Goal: Find specific page/section: Find specific page/section

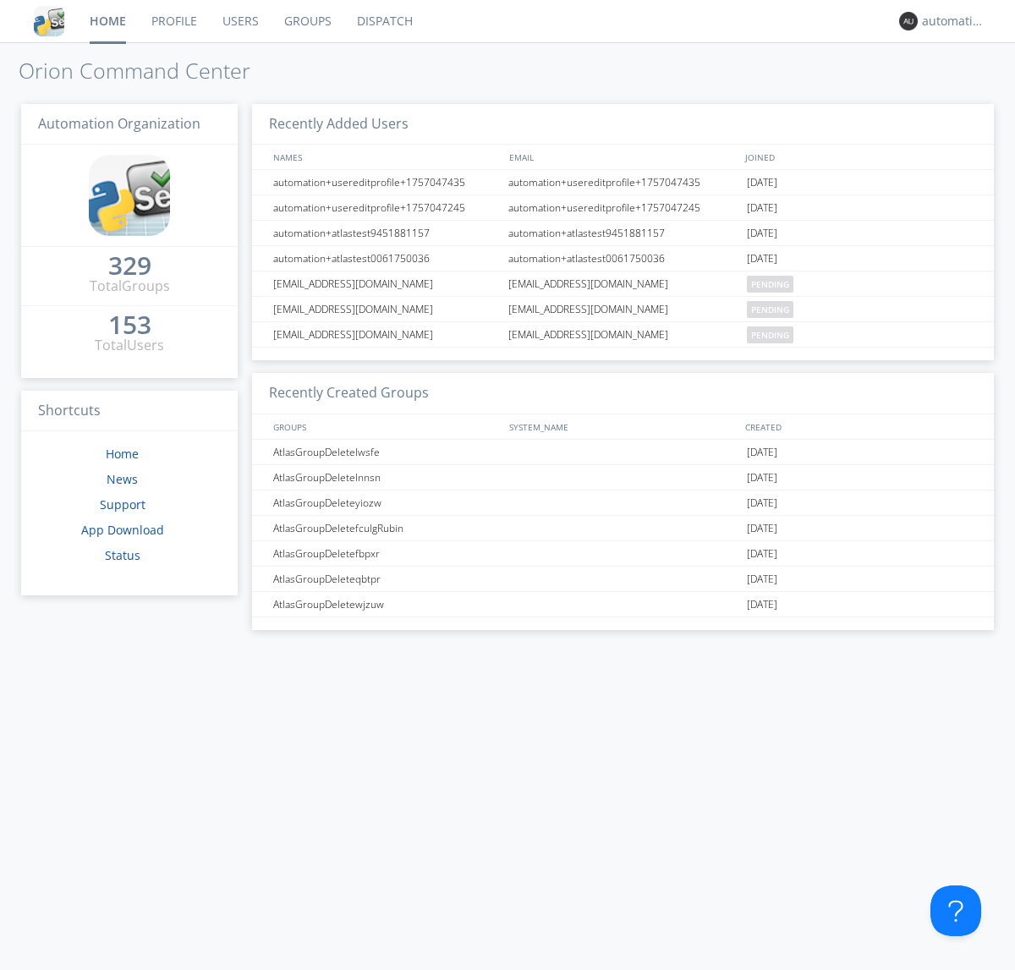
click at [383, 21] on link "Dispatch" at bounding box center [384, 21] width 81 height 42
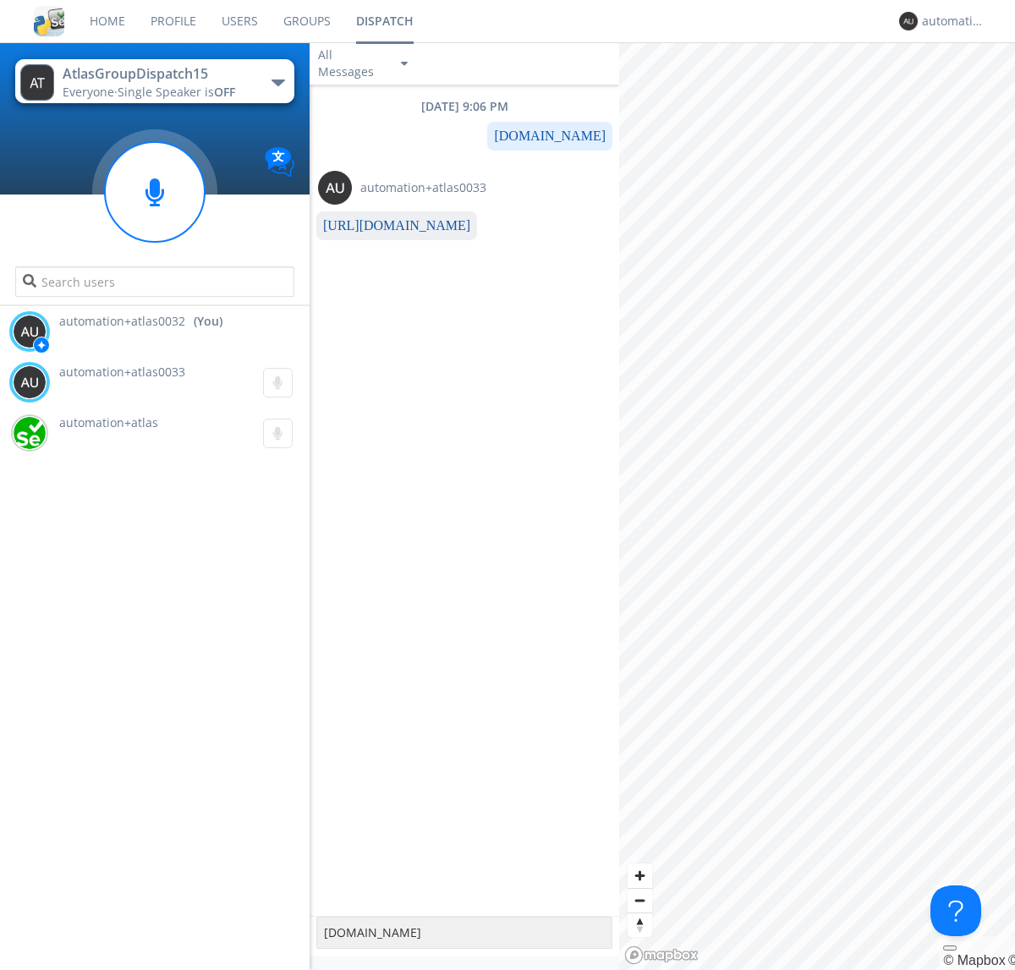
type textarea "[DOMAIN_NAME]"
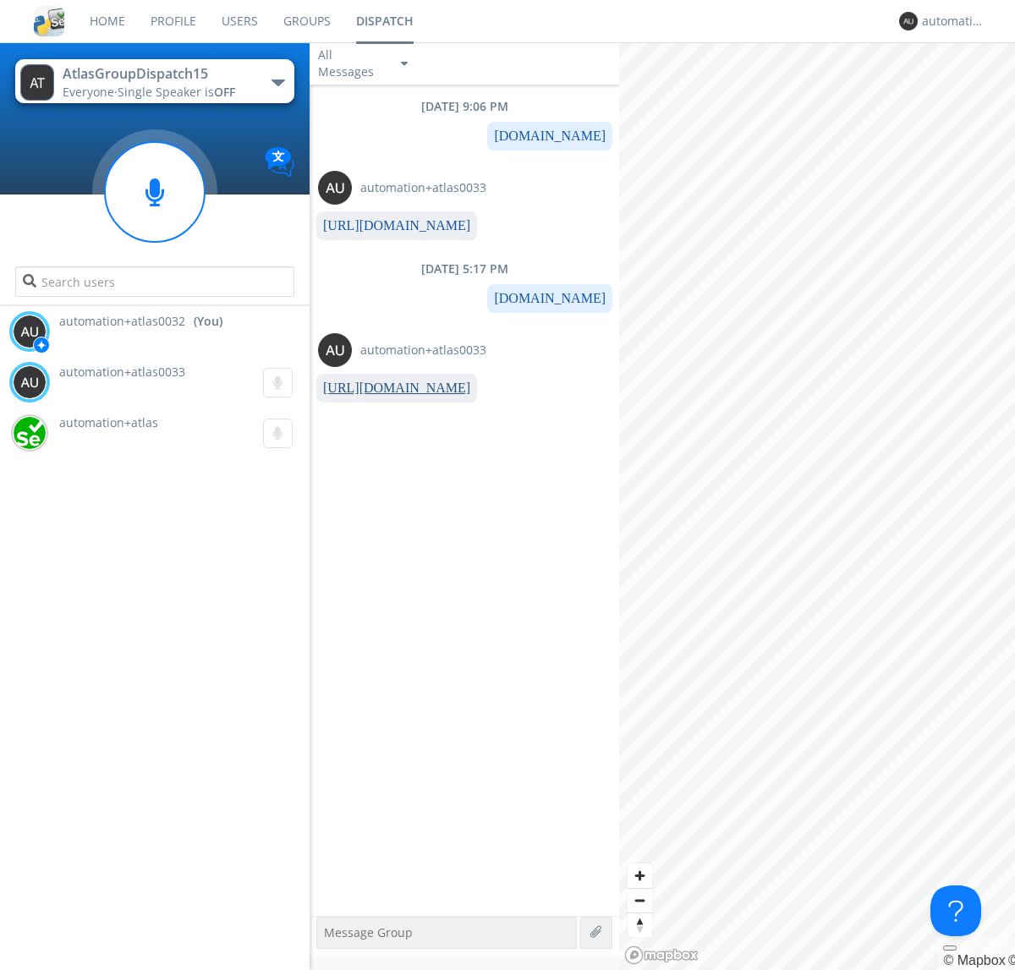
click at [390, 388] on link "[URL][DOMAIN_NAME]" at bounding box center [396, 388] width 147 height 14
click at [949, 21] on div "automation+atlas0032" at bounding box center [953, 21] width 63 height 17
